Goal: Information Seeking & Learning: Learn about a topic

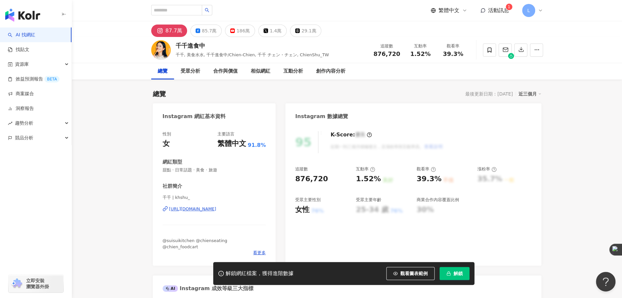
click at [458, 280] on div "解鎖網紅檔案，獲得進階數據 觀看圖表範例 解鎖" at bounding box center [343, 273] width 261 height 23
click at [457, 278] on button "解鎖" at bounding box center [455, 273] width 30 height 13
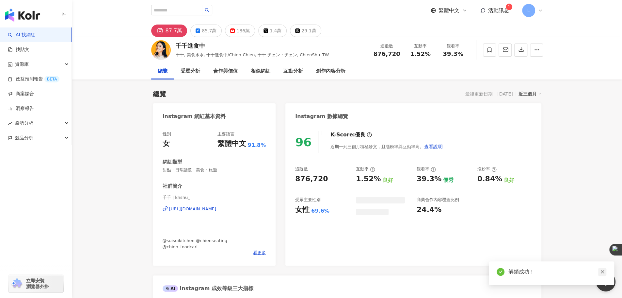
click at [601, 270] on icon "close" at bounding box center [603, 272] width 4 height 4
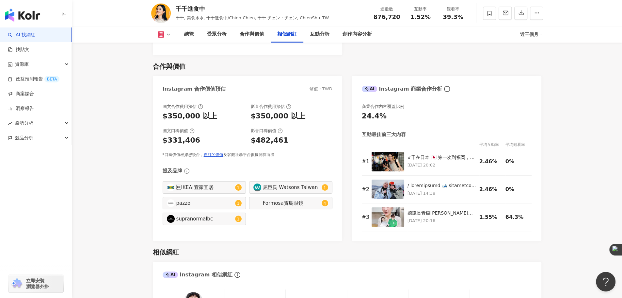
scroll to position [871, 0]
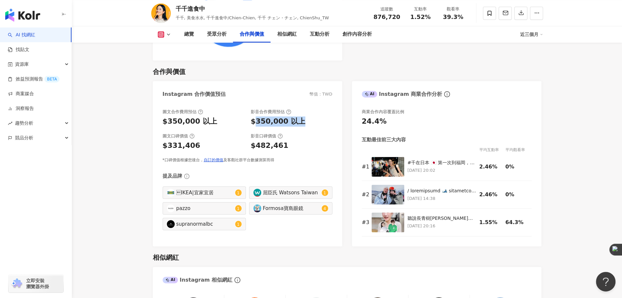
drag, startPoint x: 254, startPoint y: 114, endPoint x: 302, endPoint y: 113, distance: 48.7
click at [302, 116] on div "$350,000 以上" at bounding box center [292, 121] width 82 height 10
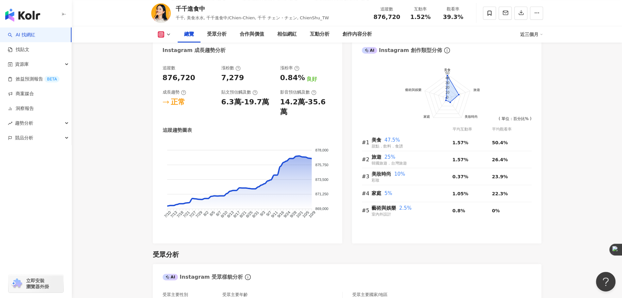
scroll to position [272, 0]
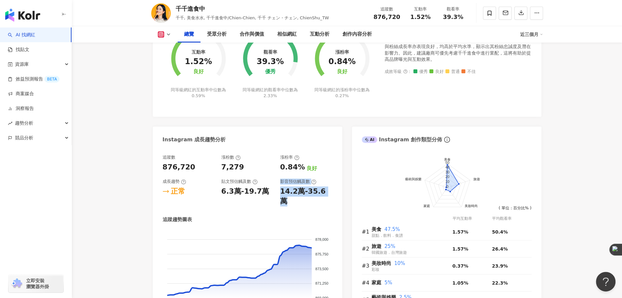
drag, startPoint x: 276, startPoint y: 194, endPoint x: 326, endPoint y: 194, distance: 49.3
click at [326, 194] on div "追蹤數 876,720 漲粉數 7,279 漲粉率 0.84% 良好 成長趨勢 正常 貼文預估觸及數 6.3萬-19.7萬 影音預估觸及數 14.2萬-35.…" at bounding box center [248, 180] width 170 height 52
click at [326, 194] on div "14.2萬-35.6萬" at bounding box center [306, 196] width 52 height 20
drag, startPoint x: 266, startPoint y: 190, endPoint x: 219, endPoint y: 190, distance: 46.7
click at [219, 190] on div "追蹤數 876,720 漲粉數 7,279 漲粉率 0.84% 良好 成長趨勢 正常 貼文預估觸及數 6.3萬-19.7萬 影音預估觸及數 14.2萬-35.…" at bounding box center [248, 180] width 170 height 52
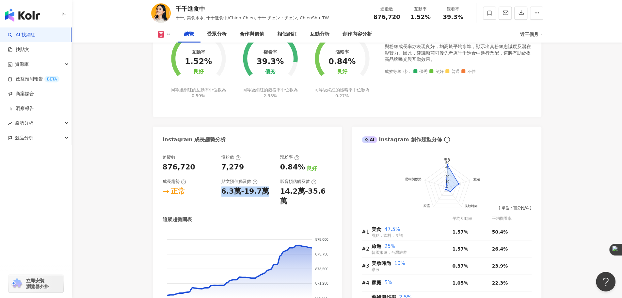
click at [219, 190] on div "追蹤數 876,720 漲粉數 7,279 漲粉率 0.84% 良好 成長趨勢 正常 貼文預估觸及數 6.3萬-19.7萬 影音預估觸及數 14.2萬-35.…" at bounding box center [248, 180] width 170 height 52
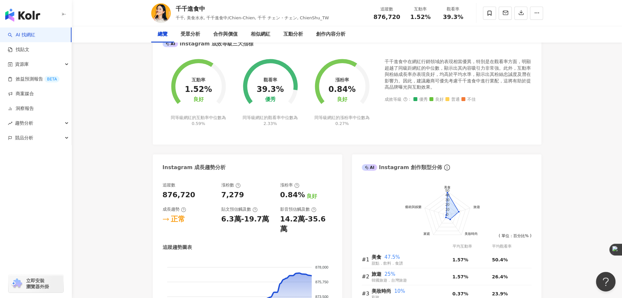
scroll to position [0, 0]
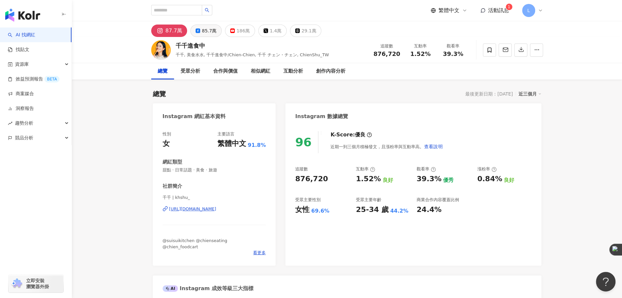
click at [205, 34] on div "85.7萬" at bounding box center [209, 30] width 15 height 9
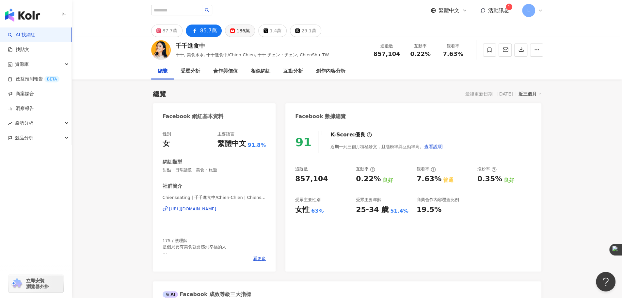
click at [243, 29] on div "186萬" at bounding box center [242, 30] width 13 height 9
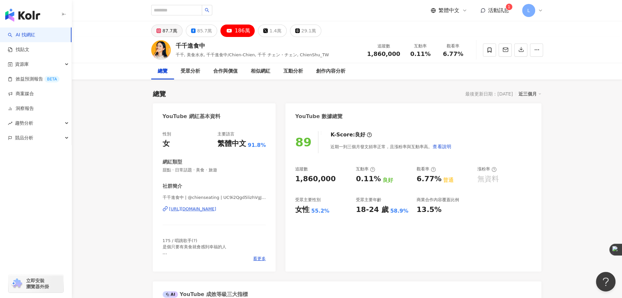
click at [165, 30] on div "87.7萬" at bounding box center [170, 30] width 15 height 9
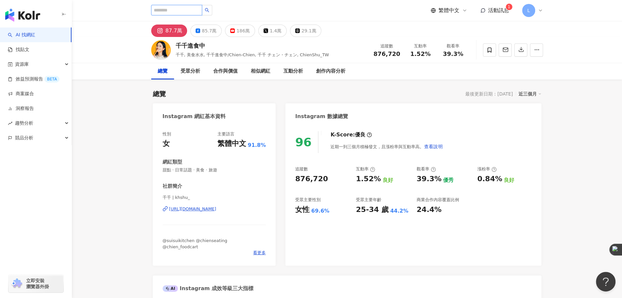
click at [198, 13] on input "search" at bounding box center [176, 10] width 51 height 10
